Goal: Task Accomplishment & Management: Use online tool/utility

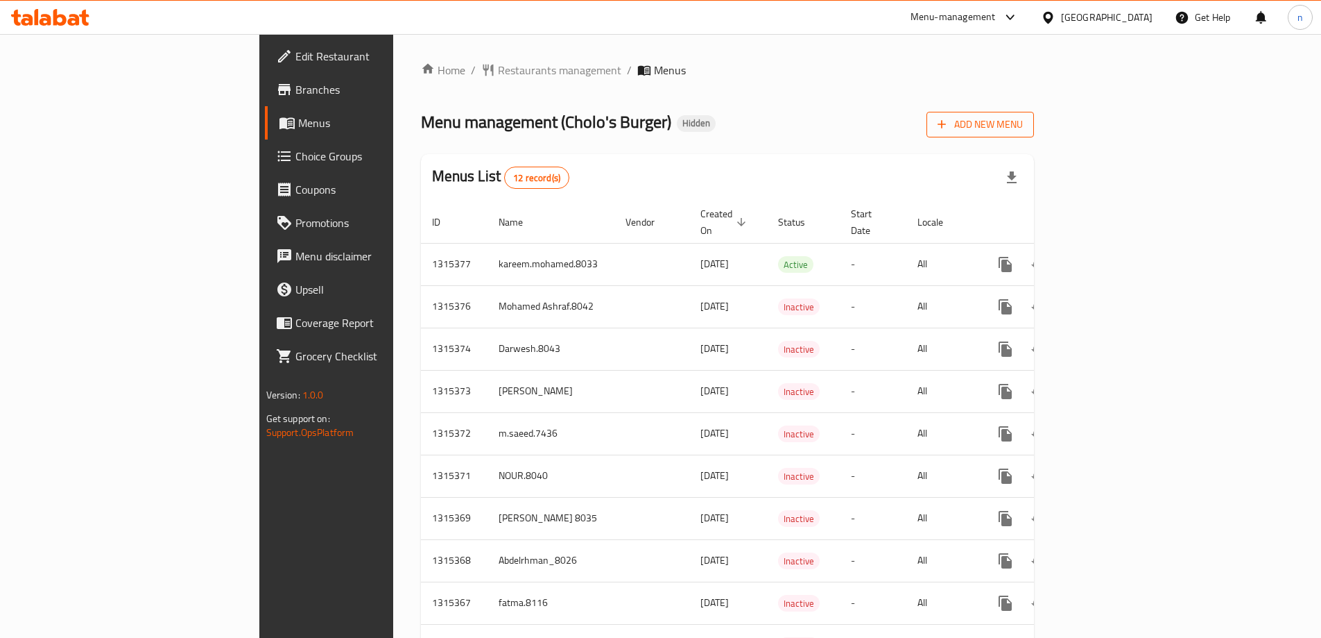
click at [1023, 126] on span "Add New Menu" at bounding box center [980, 124] width 85 height 17
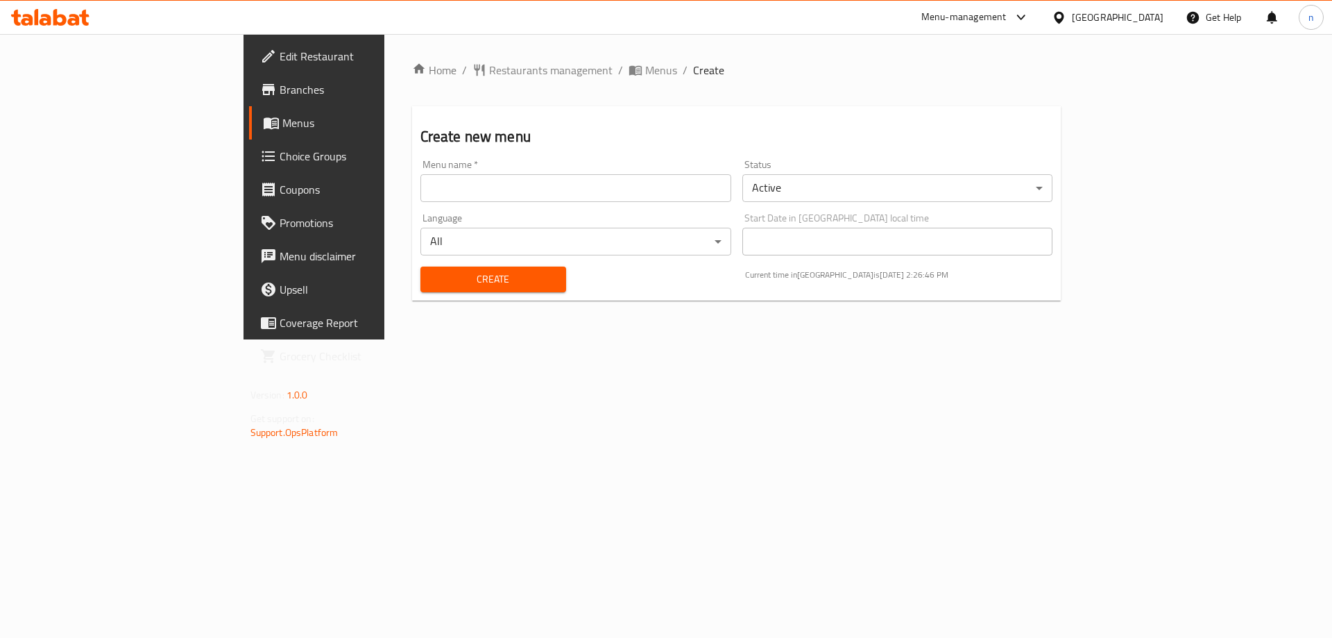
click at [420, 198] on input "text" at bounding box center [575, 188] width 311 height 28
type input "nada.8034"
click at [452, 284] on span "Create" at bounding box center [492, 279] width 123 height 17
click at [420, 194] on input "text" at bounding box center [575, 188] width 311 height 28
click at [384, 339] on div "Home / Restaurants management / Menus / Create Create new menu Menu name   * Me…" at bounding box center [736, 186] width 705 height 305
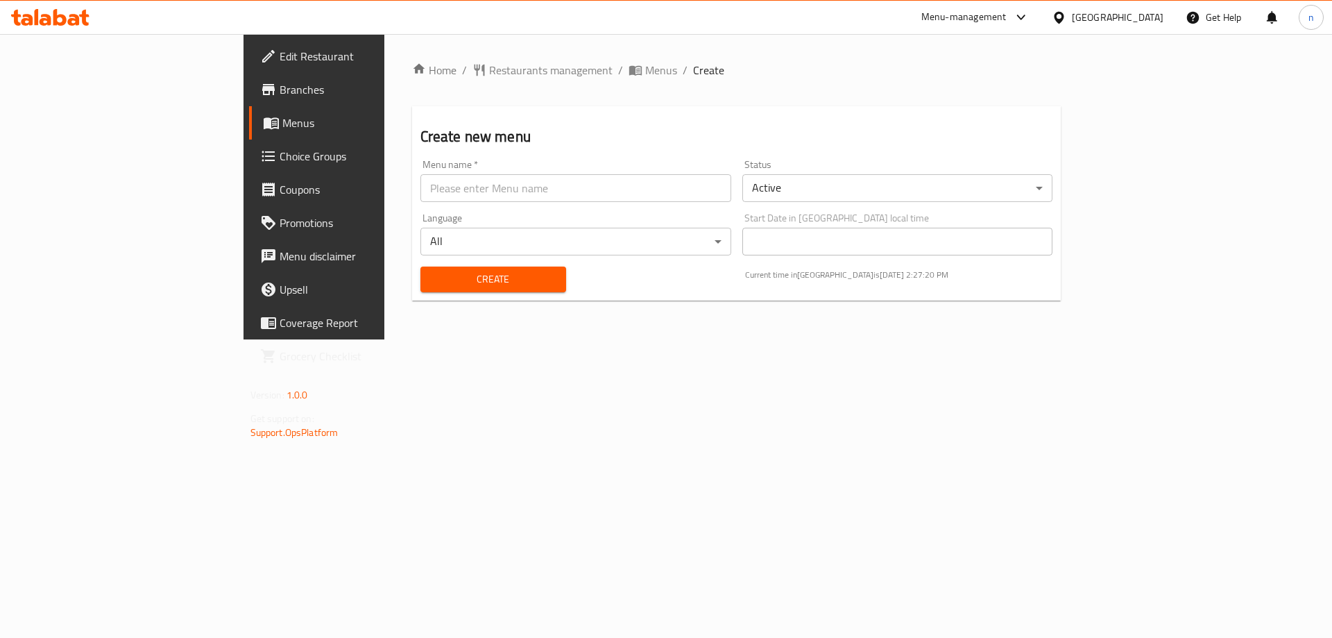
click at [249, 134] on link "Menus" at bounding box center [357, 122] width 217 height 33
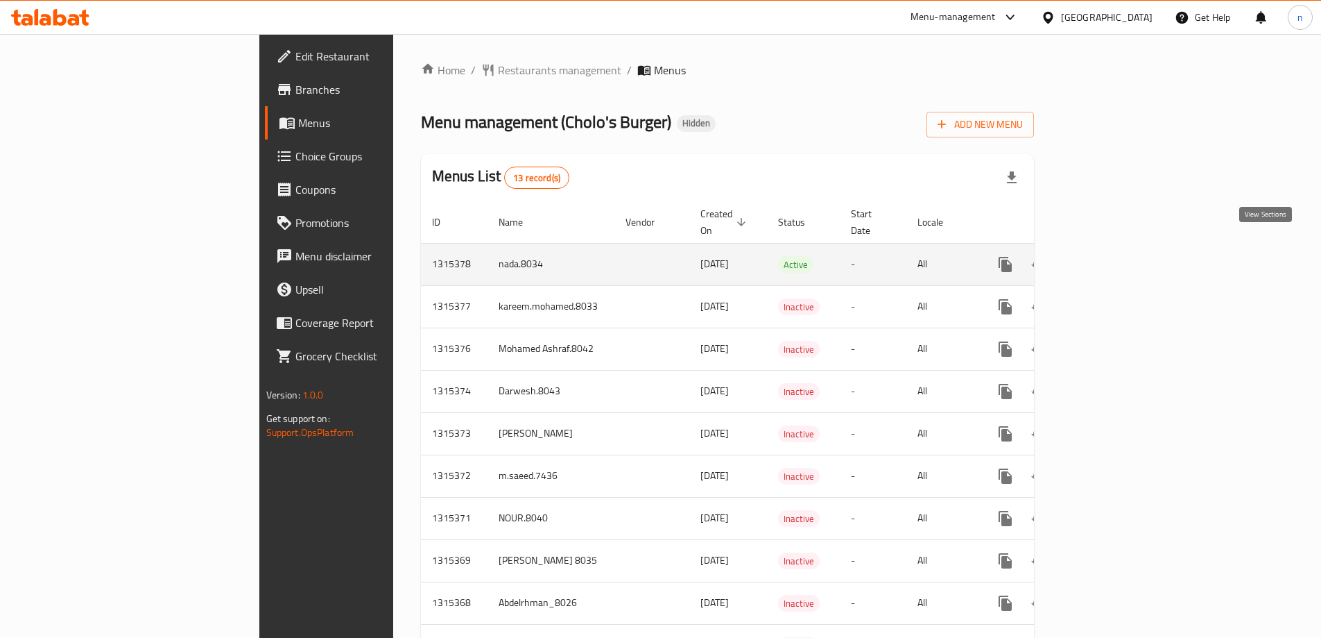
click at [1114, 256] on icon "enhanced table" at bounding box center [1105, 264] width 17 height 17
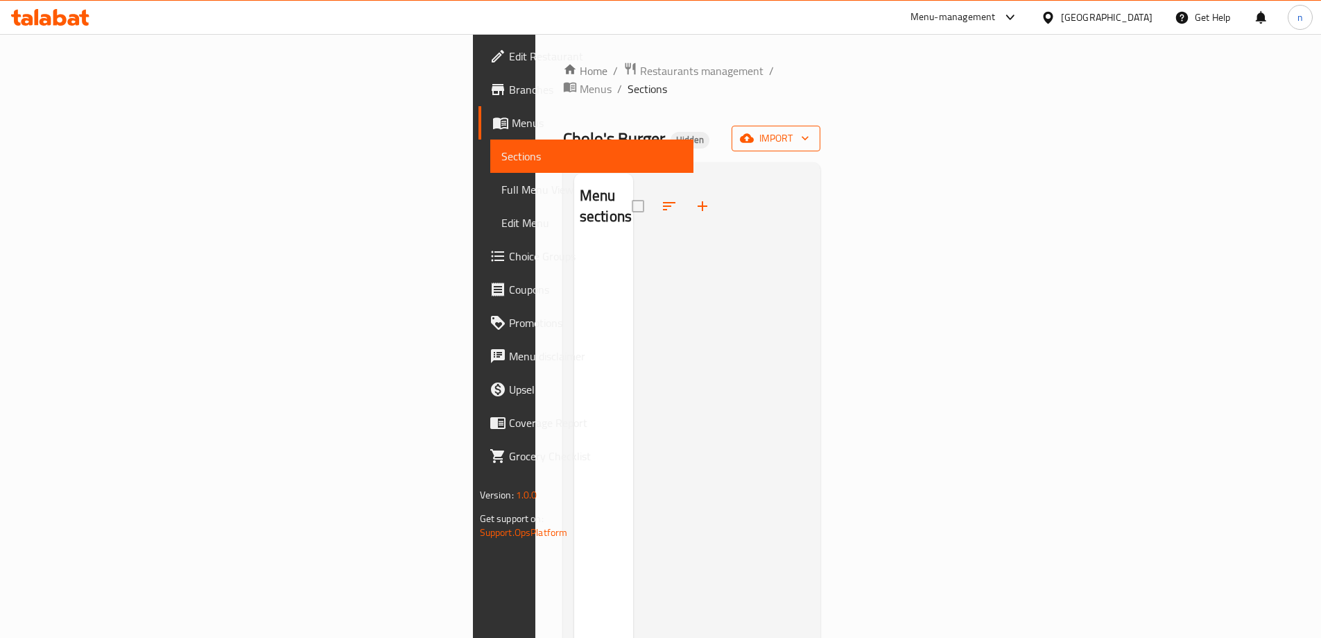
click at [754, 134] on icon "button" at bounding box center [747, 138] width 14 height 9
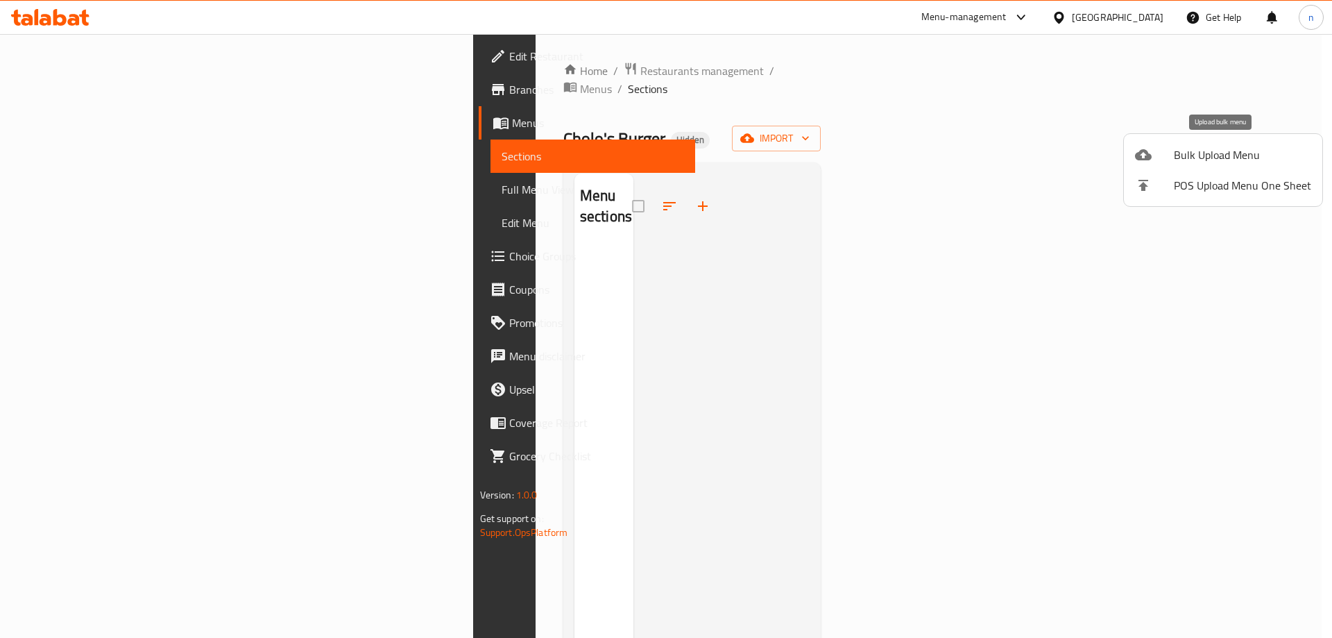
click at [1201, 159] on span "Bulk Upload Menu" at bounding box center [1242, 154] width 137 height 17
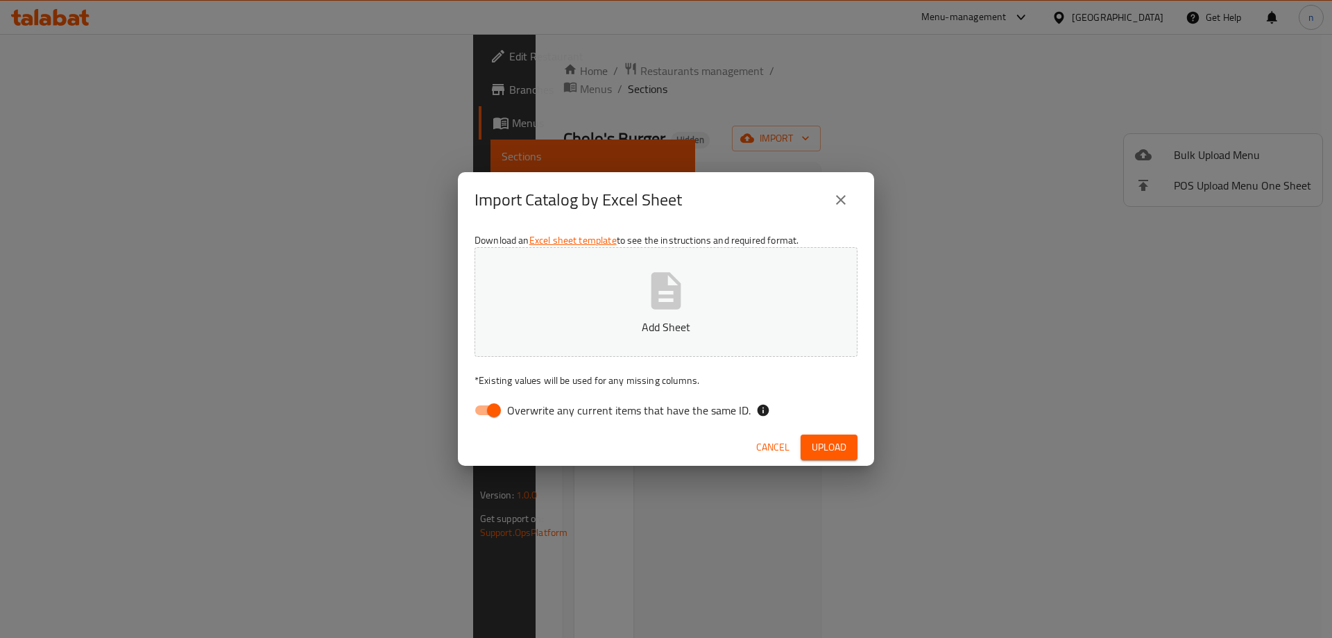
click at [993, 239] on div "Import Catalog by Excel Sheet Download an Excel sheet template to see the instr…" at bounding box center [666, 319] width 1332 height 638
drag, startPoint x: 493, startPoint y: 412, endPoint x: 585, endPoint y: 399, distance: 93.2
click at [493, 412] on input "Overwrite any current items that have the same ID." at bounding box center [493, 410] width 79 height 26
checkbox input "false"
click at [826, 447] on span "Upload" at bounding box center [829, 446] width 35 height 17
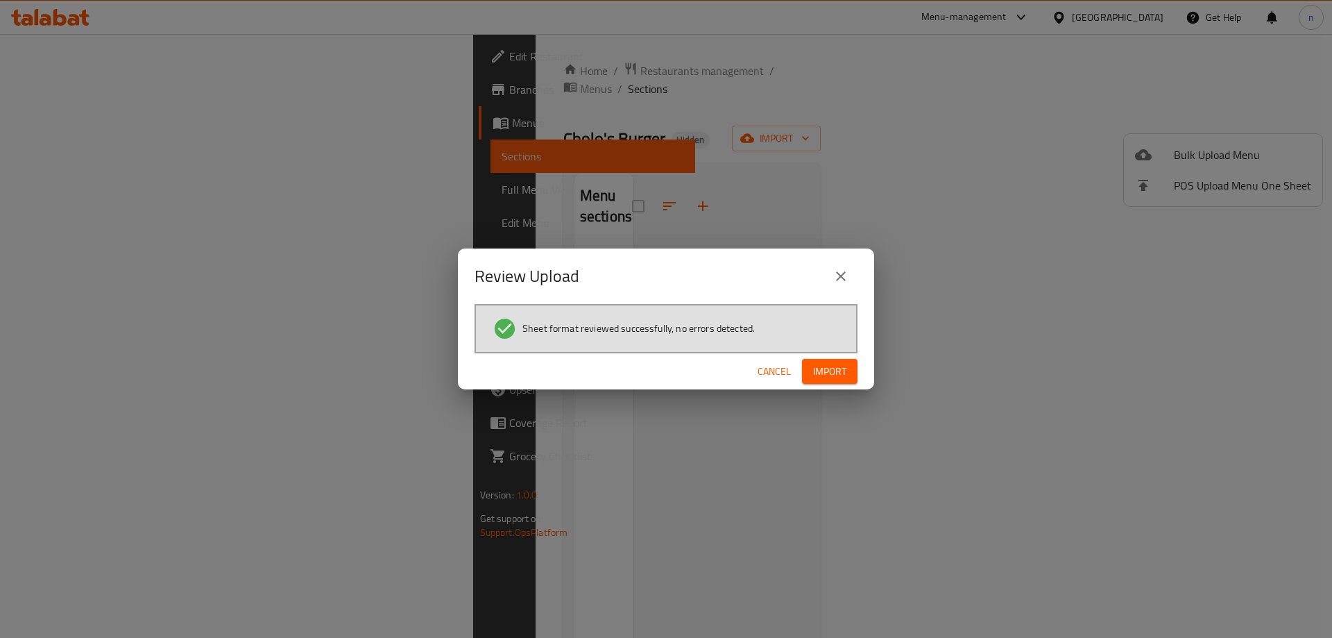
click at [827, 373] on span "Import" at bounding box center [829, 371] width 33 height 17
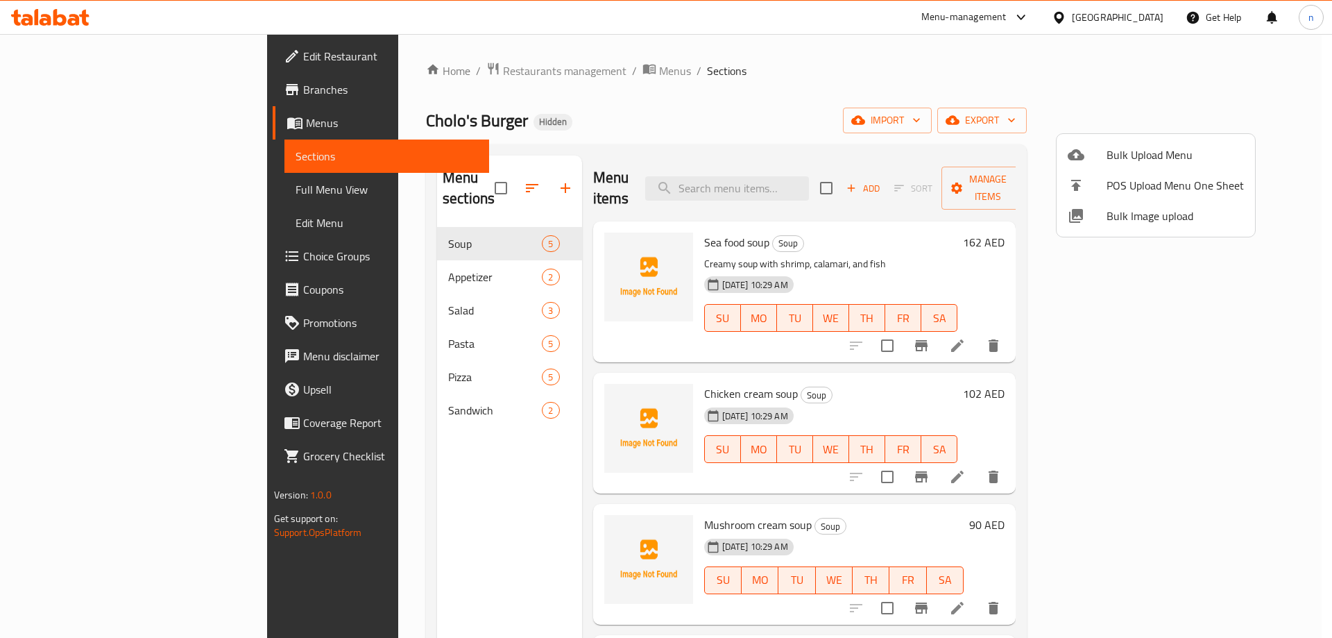
click at [127, 193] on div at bounding box center [666, 319] width 1332 height 638
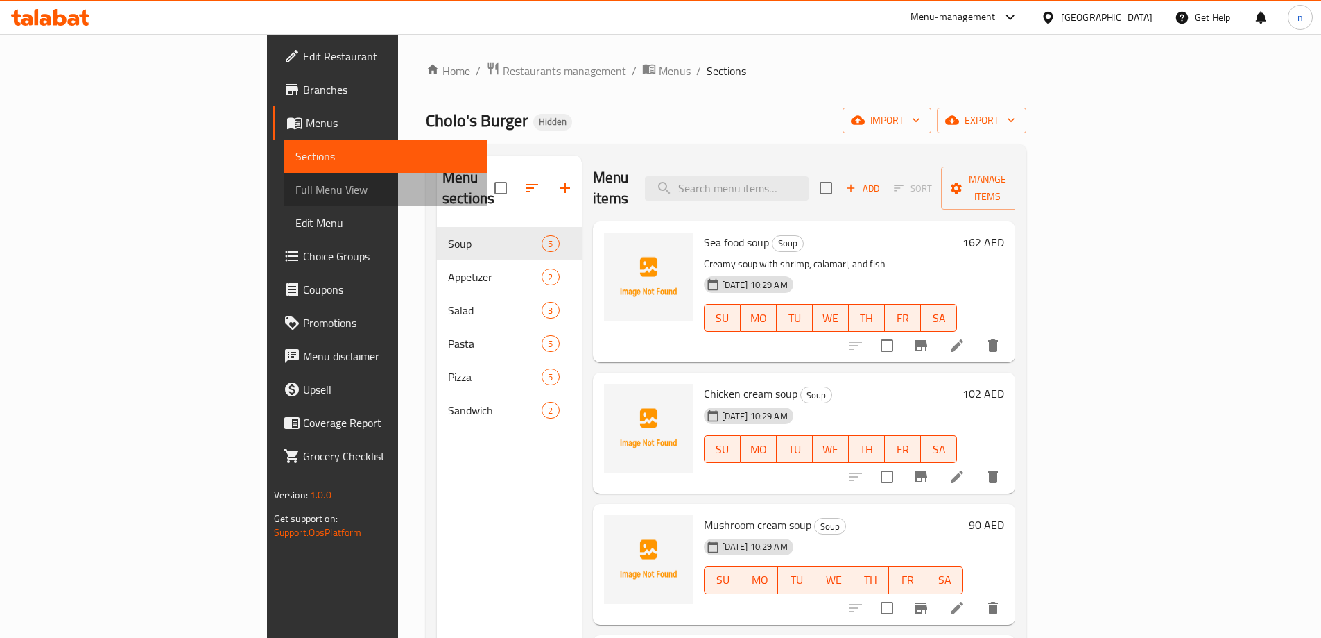
click at [296, 196] on span "Full Menu View" at bounding box center [386, 189] width 181 height 17
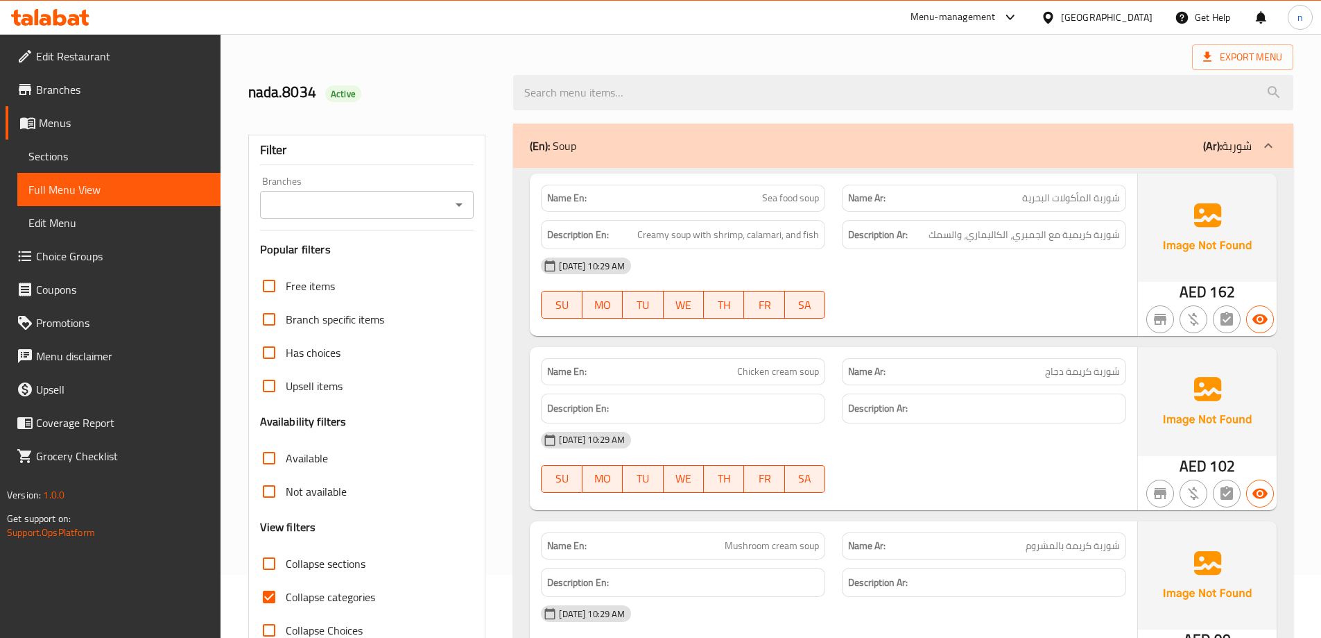
scroll to position [347, 0]
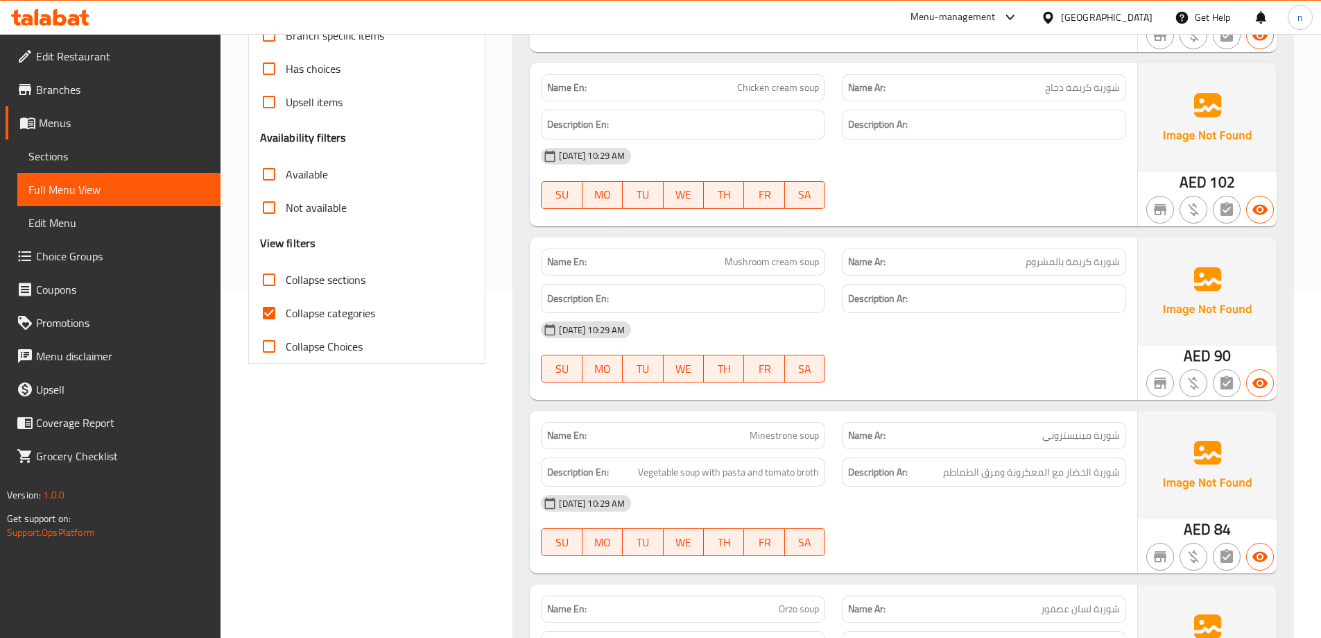
click at [313, 300] on label "Collapse categories" at bounding box center [314, 312] width 123 height 33
click at [286, 300] on input "Collapse categories" at bounding box center [269, 312] width 33 height 33
checkbox input "false"
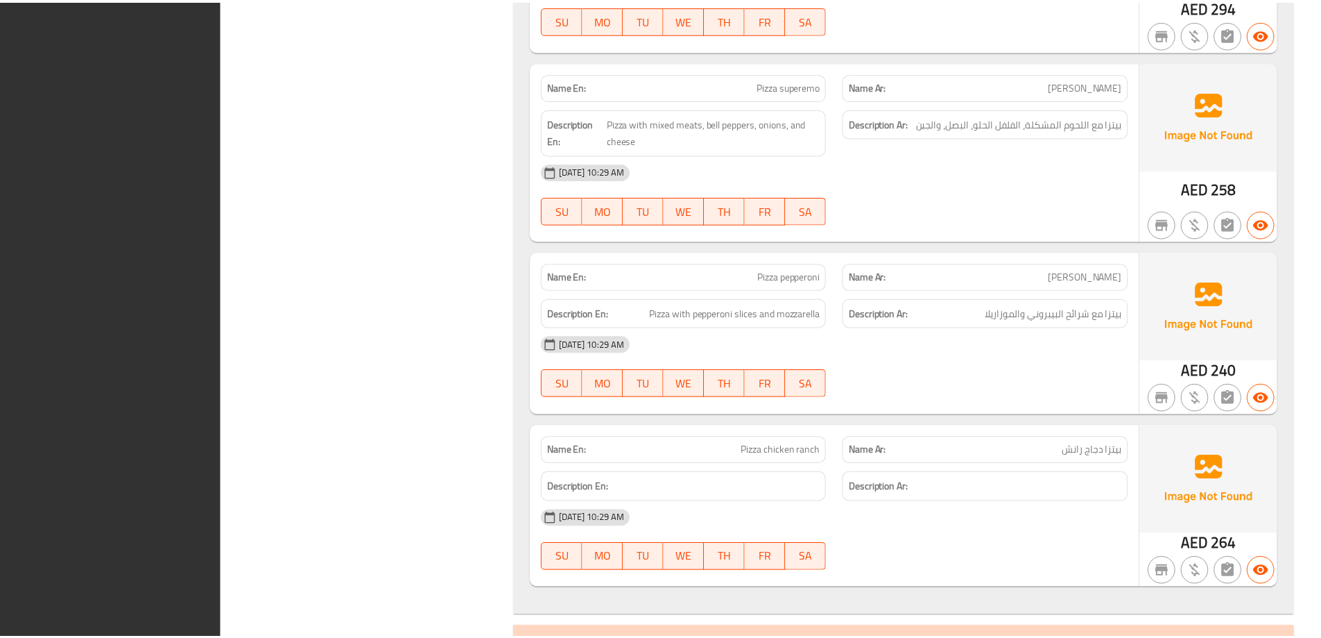
scroll to position [4415, 0]
